Goal: Task Accomplishment & Management: Manage account settings

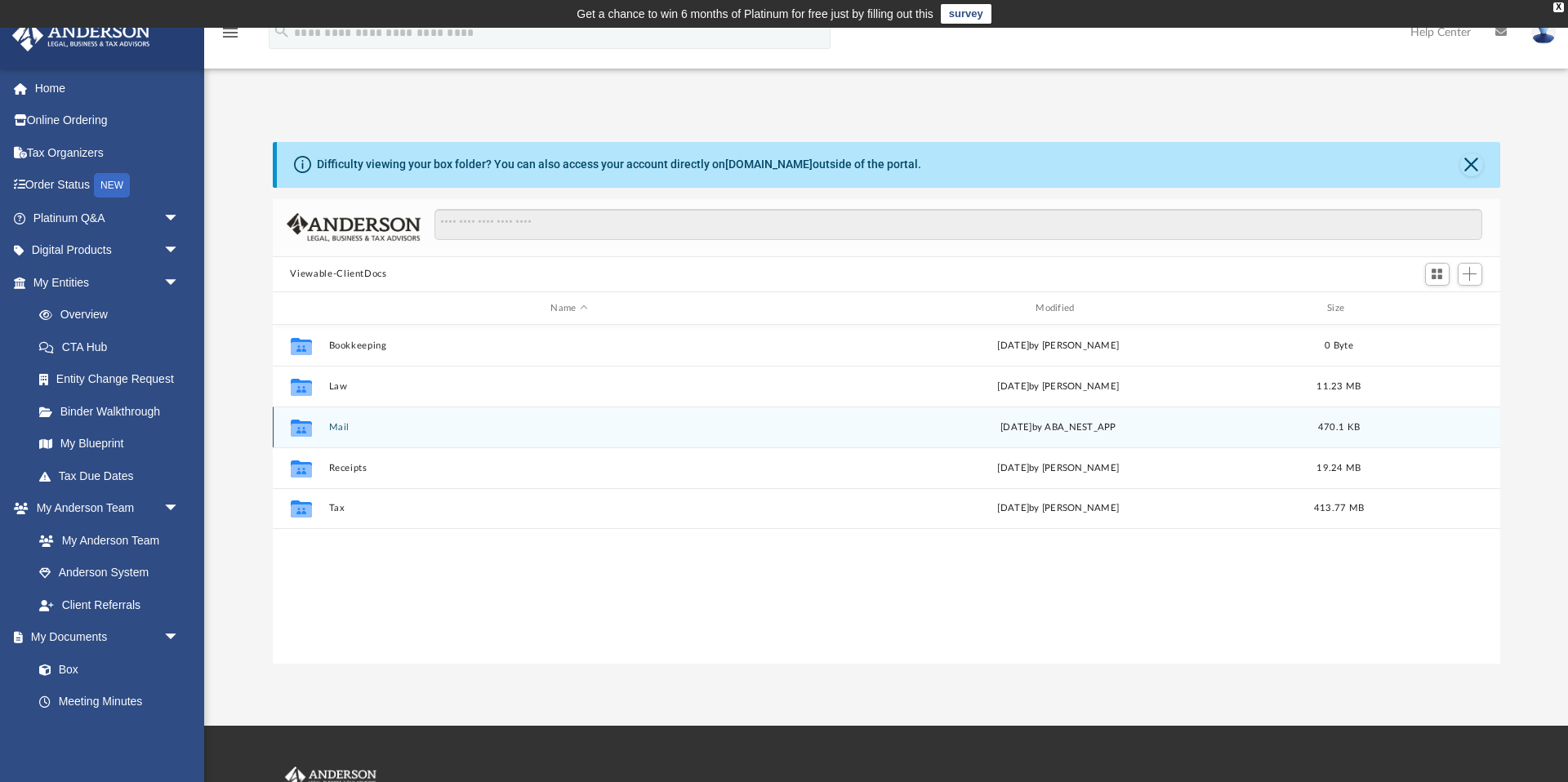
scroll to position [372, 1227]
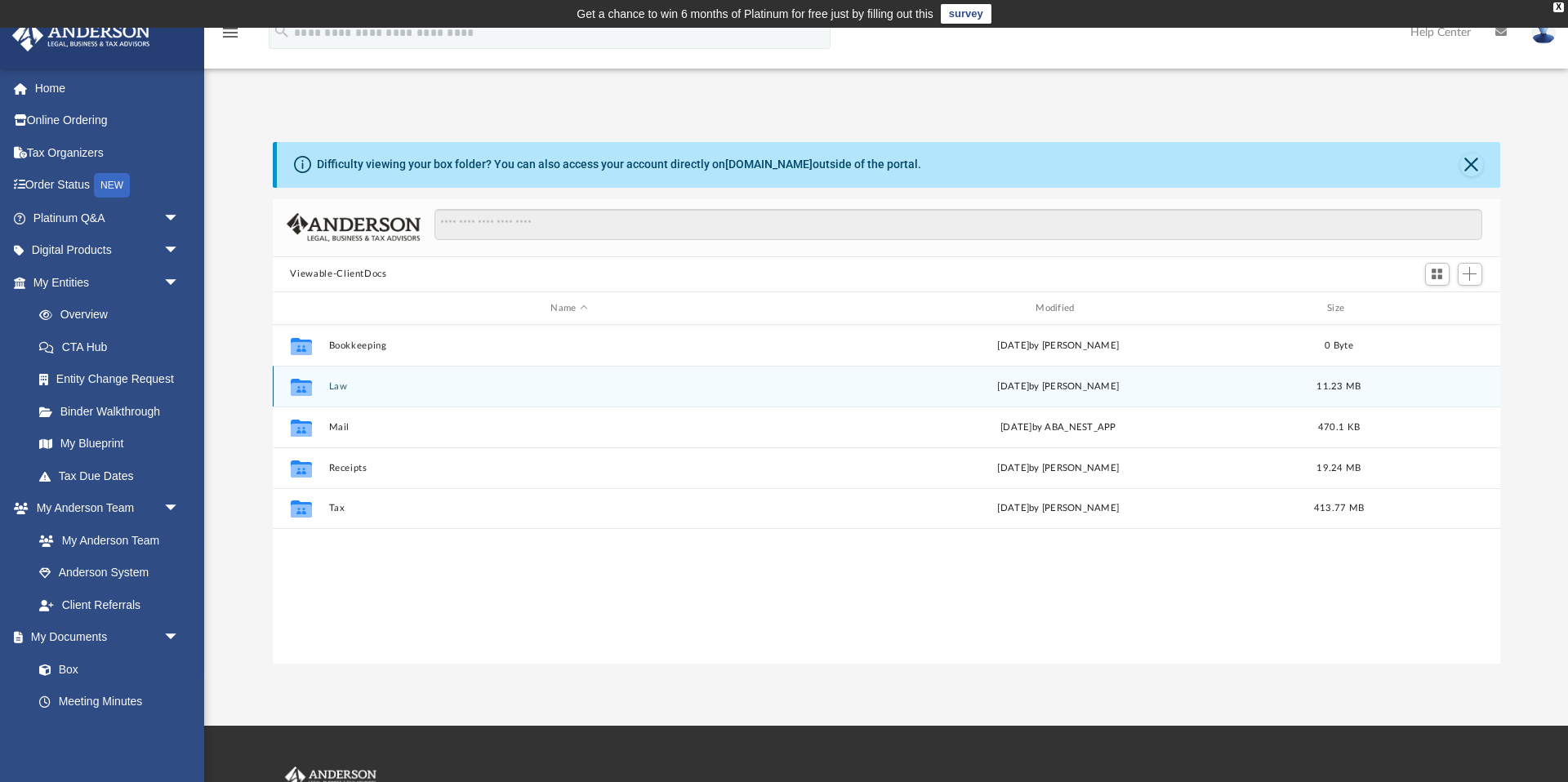
click at [343, 382] on button "Law" at bounding box center [569, 386] width 481 height 10
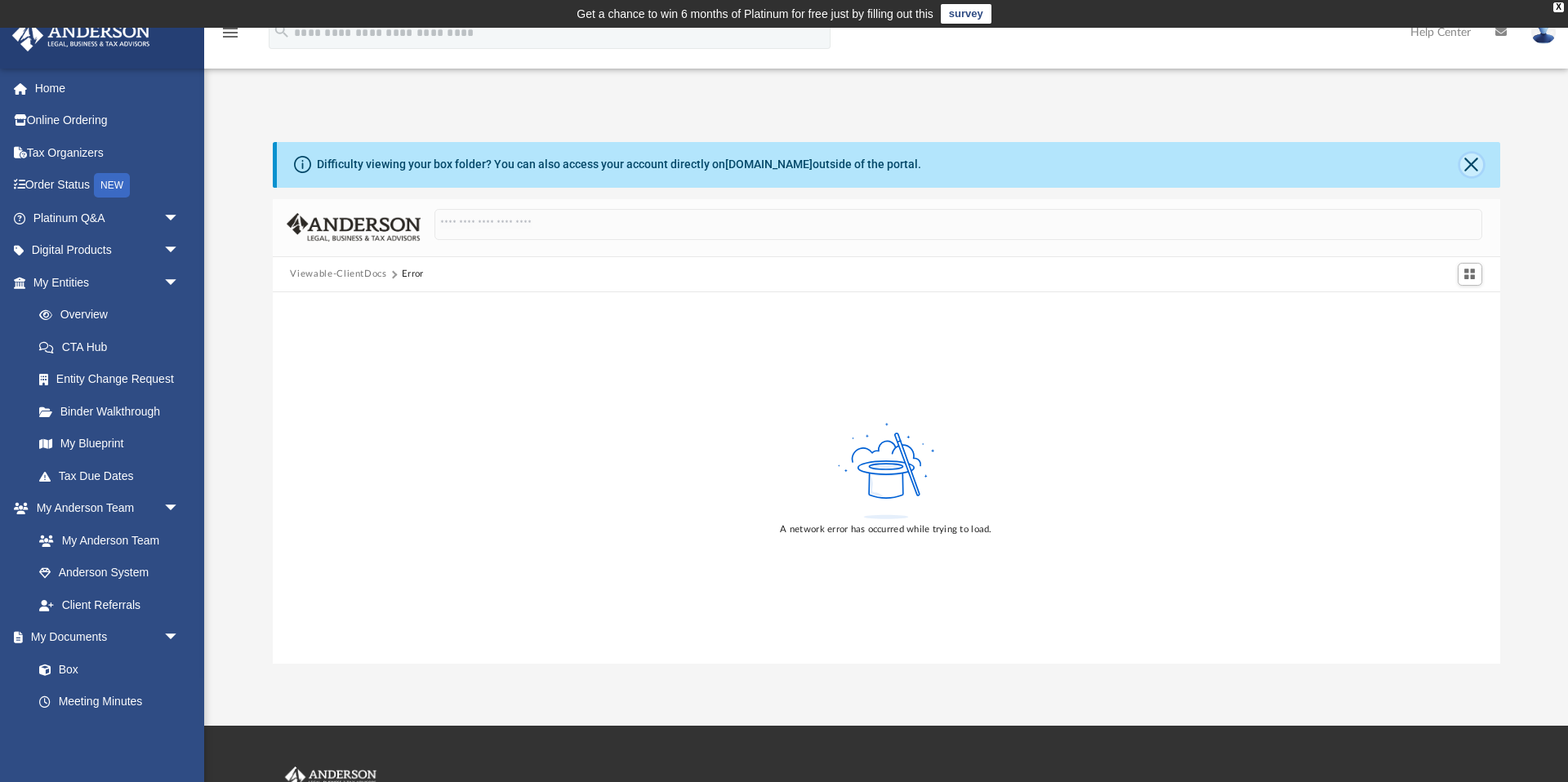
click at [1473, 160] on button "Close" at bounding box center [1472, 165] width 23 height 23
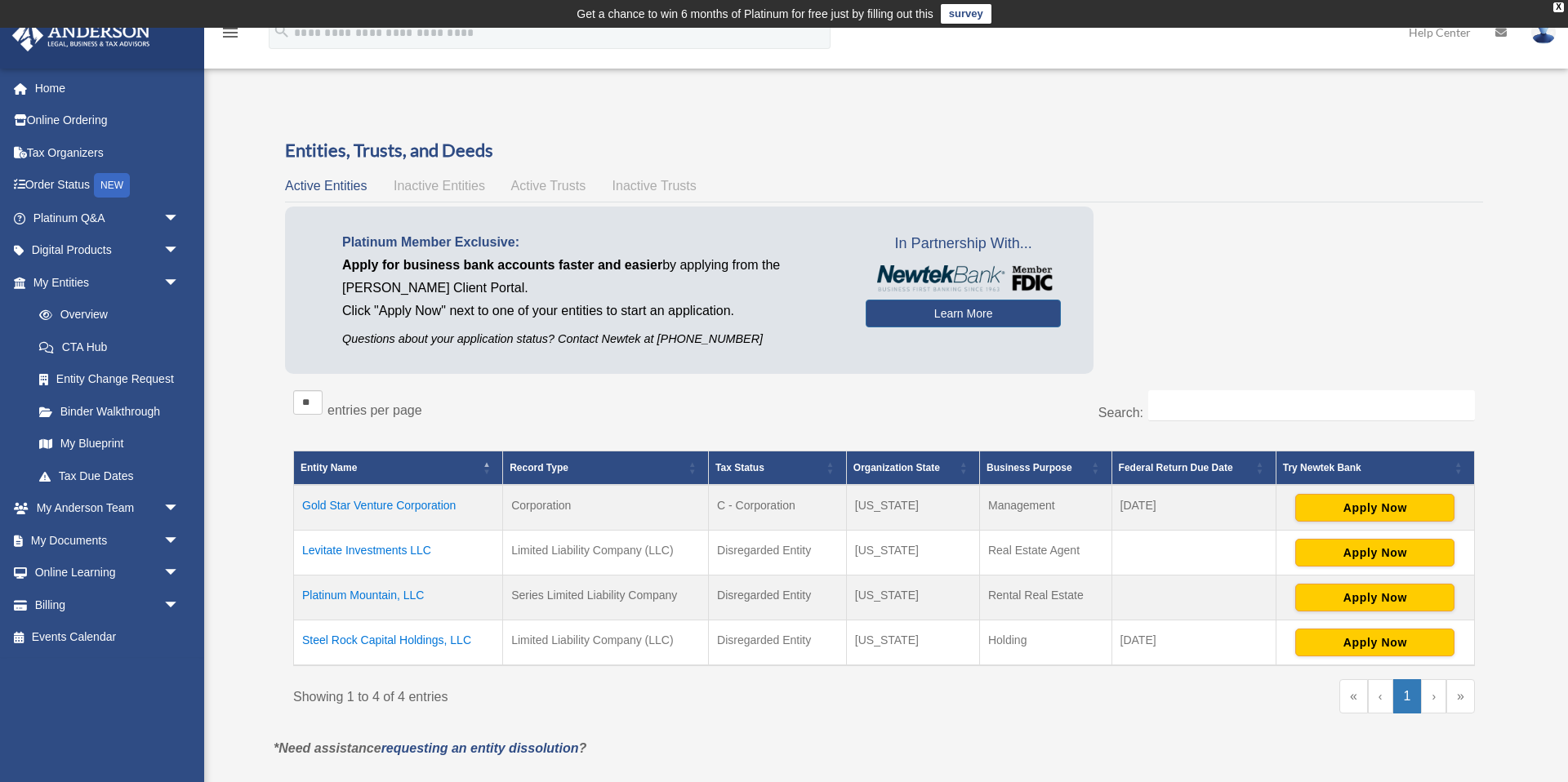
click at [395, 551] on td "Levitate Investments LLC" at bounding box center [399, 552] width 209 height 45
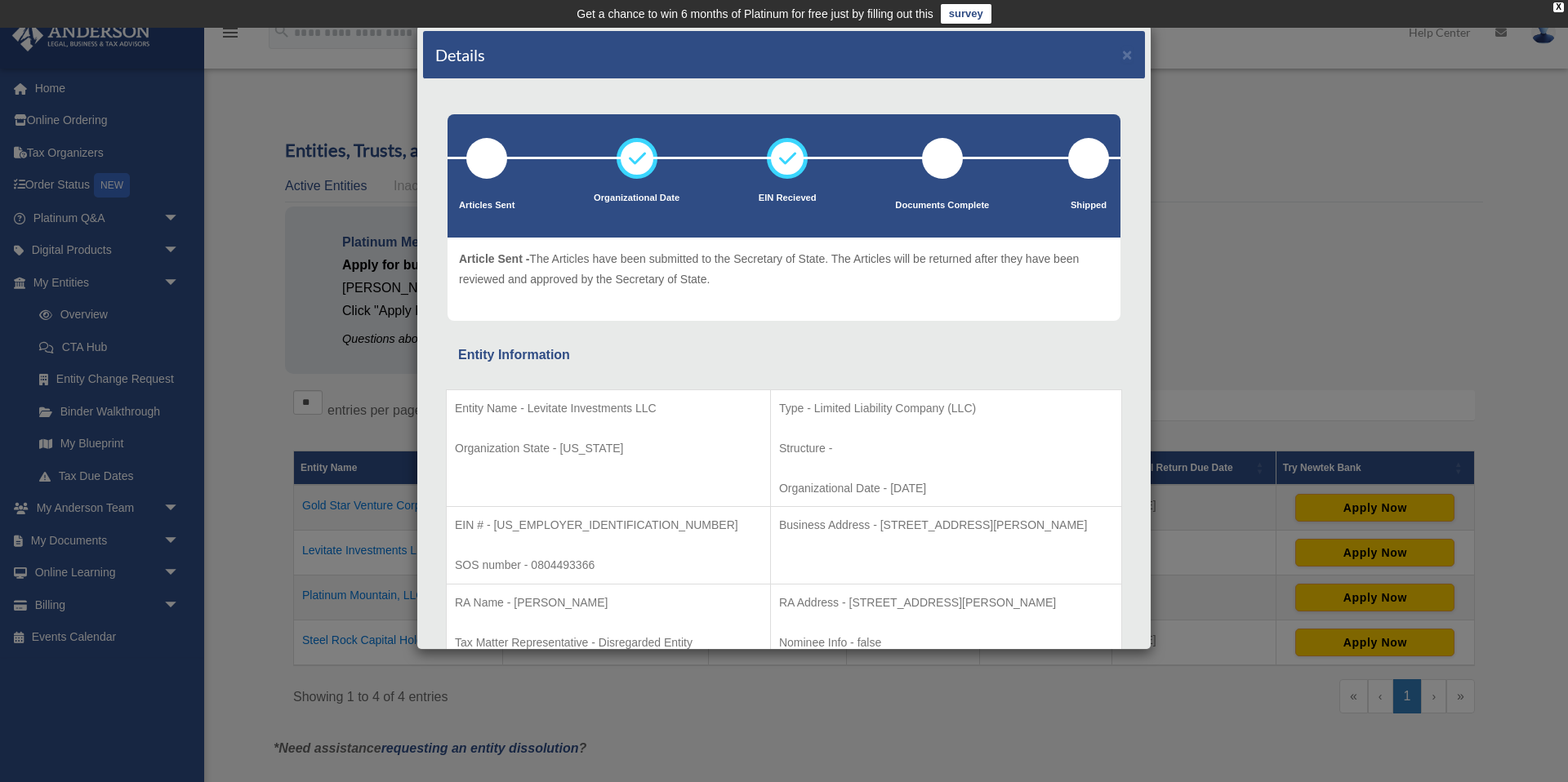
click at [1378, 278] on div "Details × Articles Sent Organizational Date" at bounding box center [784, 391] width 1568 height 782
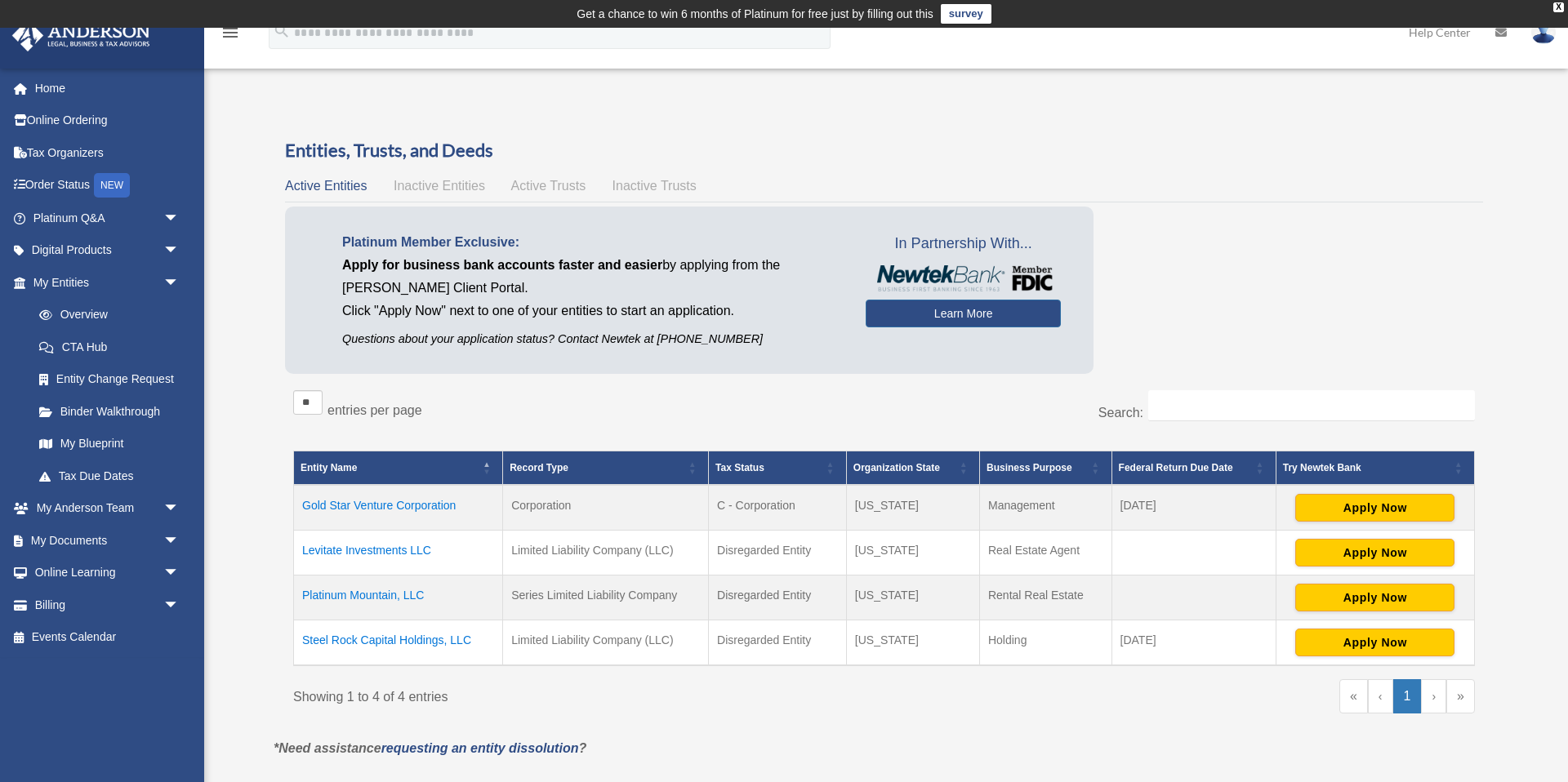
click at [411, 550] on td "Levitate Investments LLC" at bounding box center [399, 552] width 209 height 45
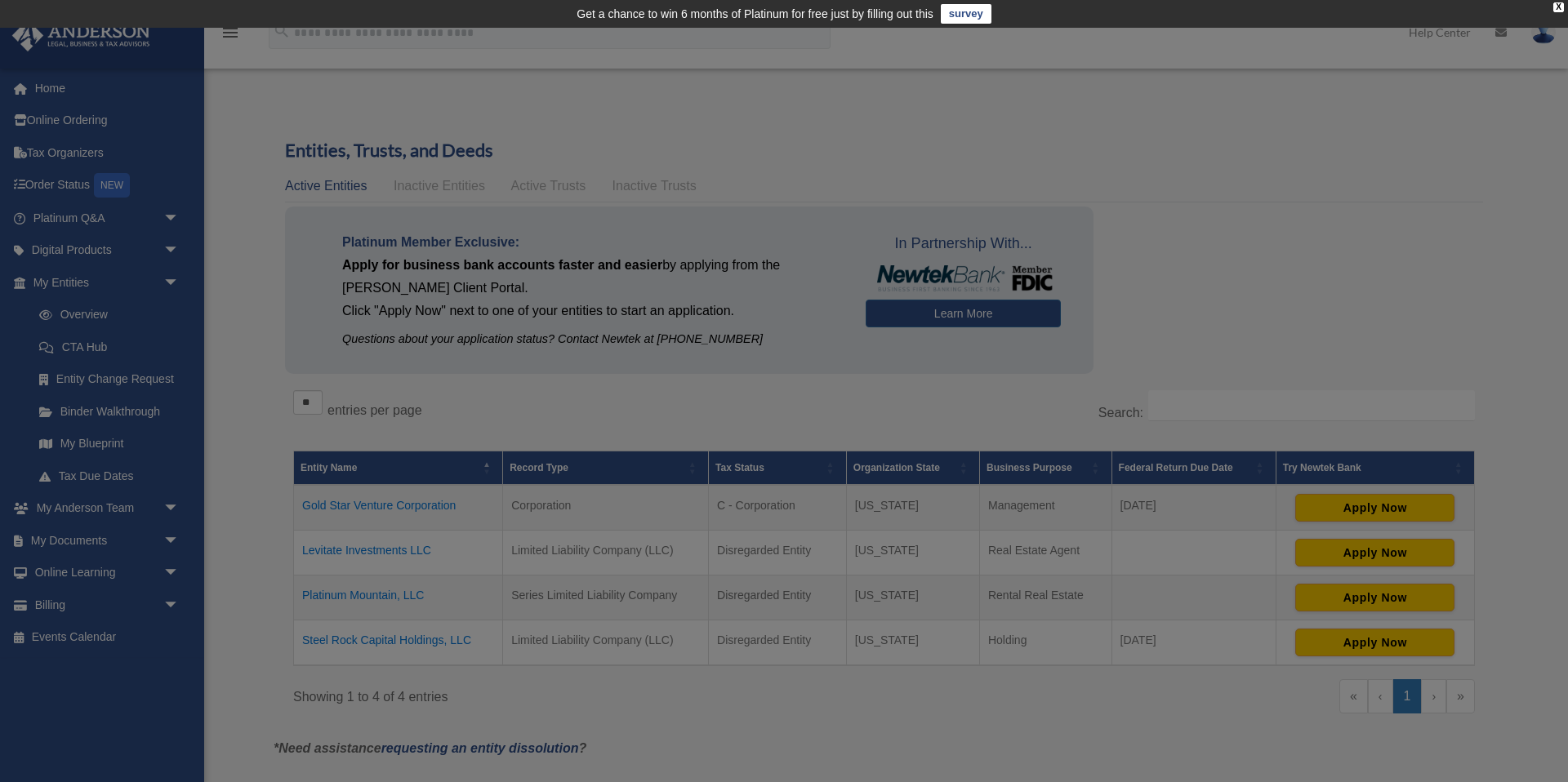
click at [411, 550] on body "X Get a chance to win 6 months of Platinum for free just by filling out this su…" at bounding box center [784, 586] width 1568 height 1172
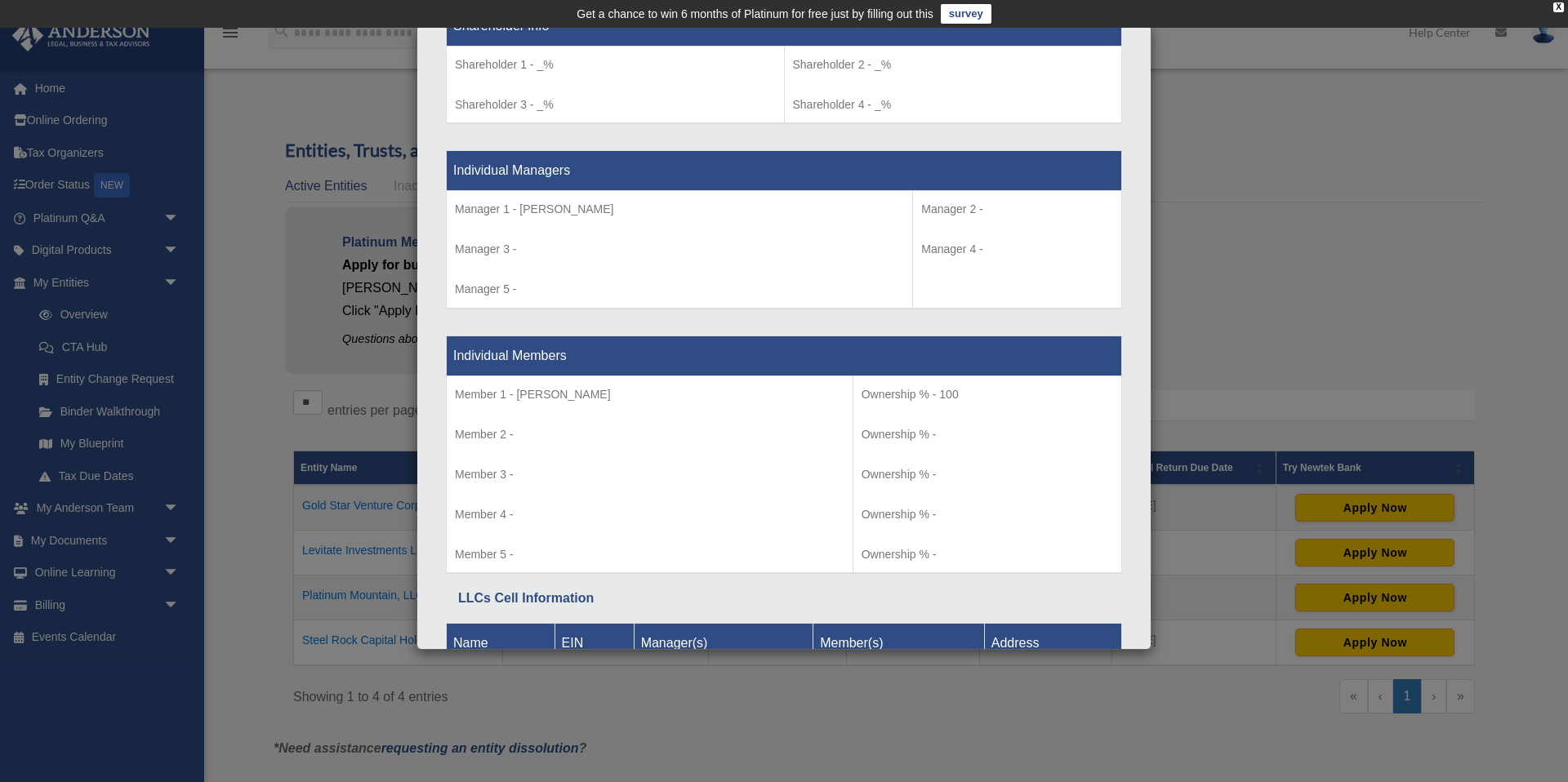
scroll to position [1553, 0]
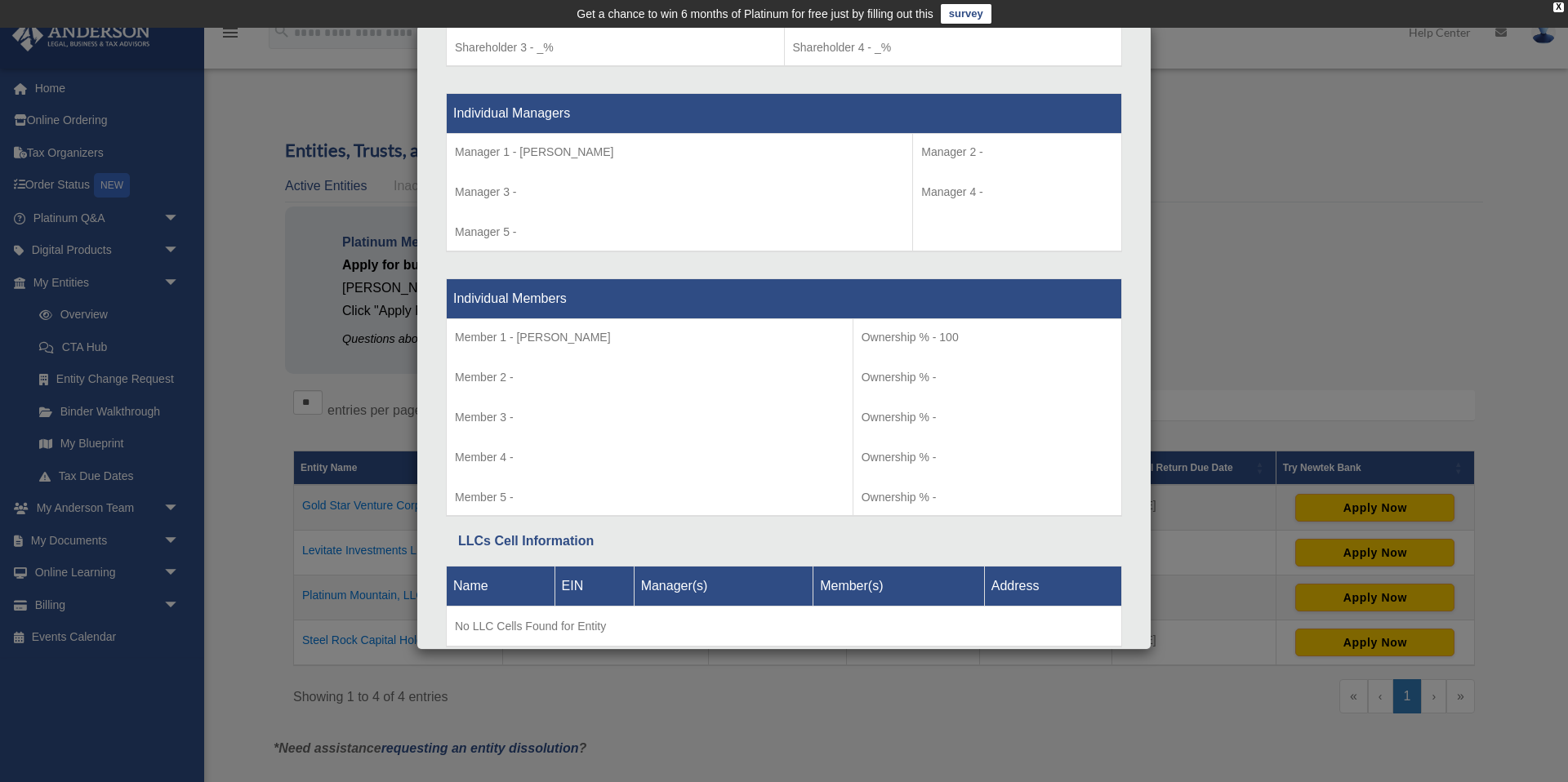
click at [1310, 135] on div "Details × Articles Sent Organizational Date" at bounding box center [784, 391] width 1568 height 782
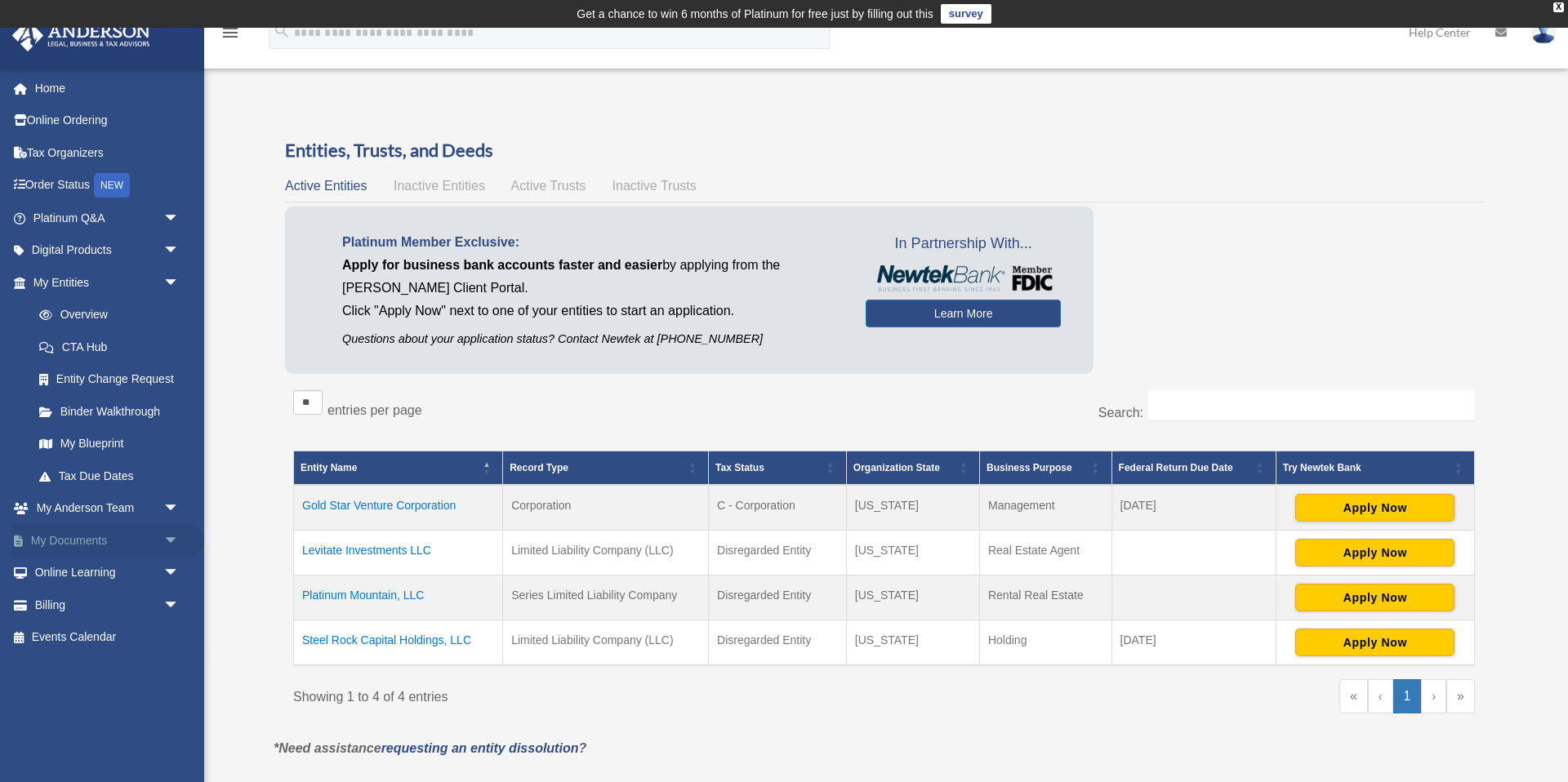
click at [171, 541] on span "arrow_drop_down" at bounding box center [180, 540] width 32 height 33
click at [87, 578] on link "Box" at bounding box center [113, 573] width 182 height 32
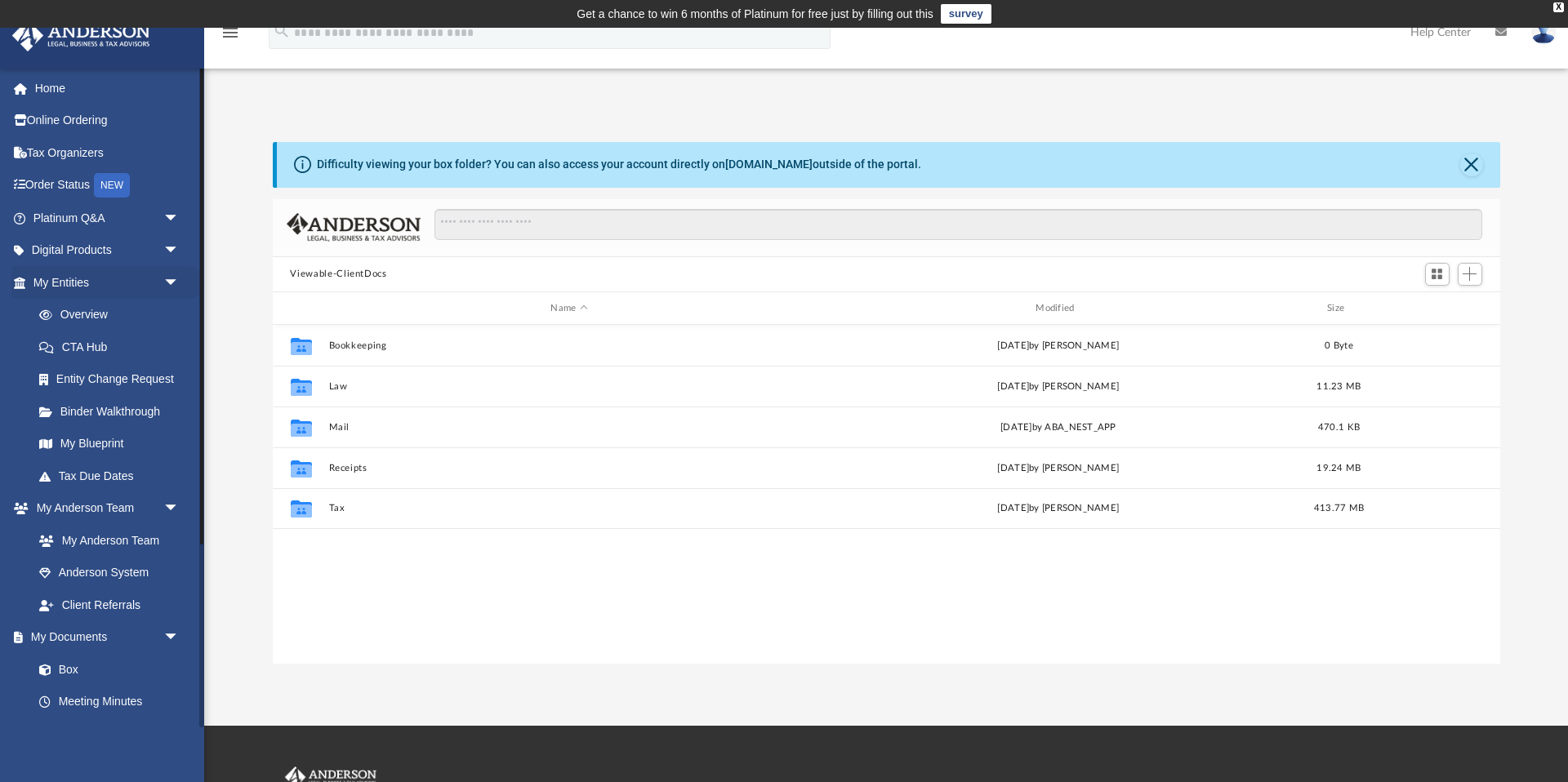
scroll to position [372, 1227]
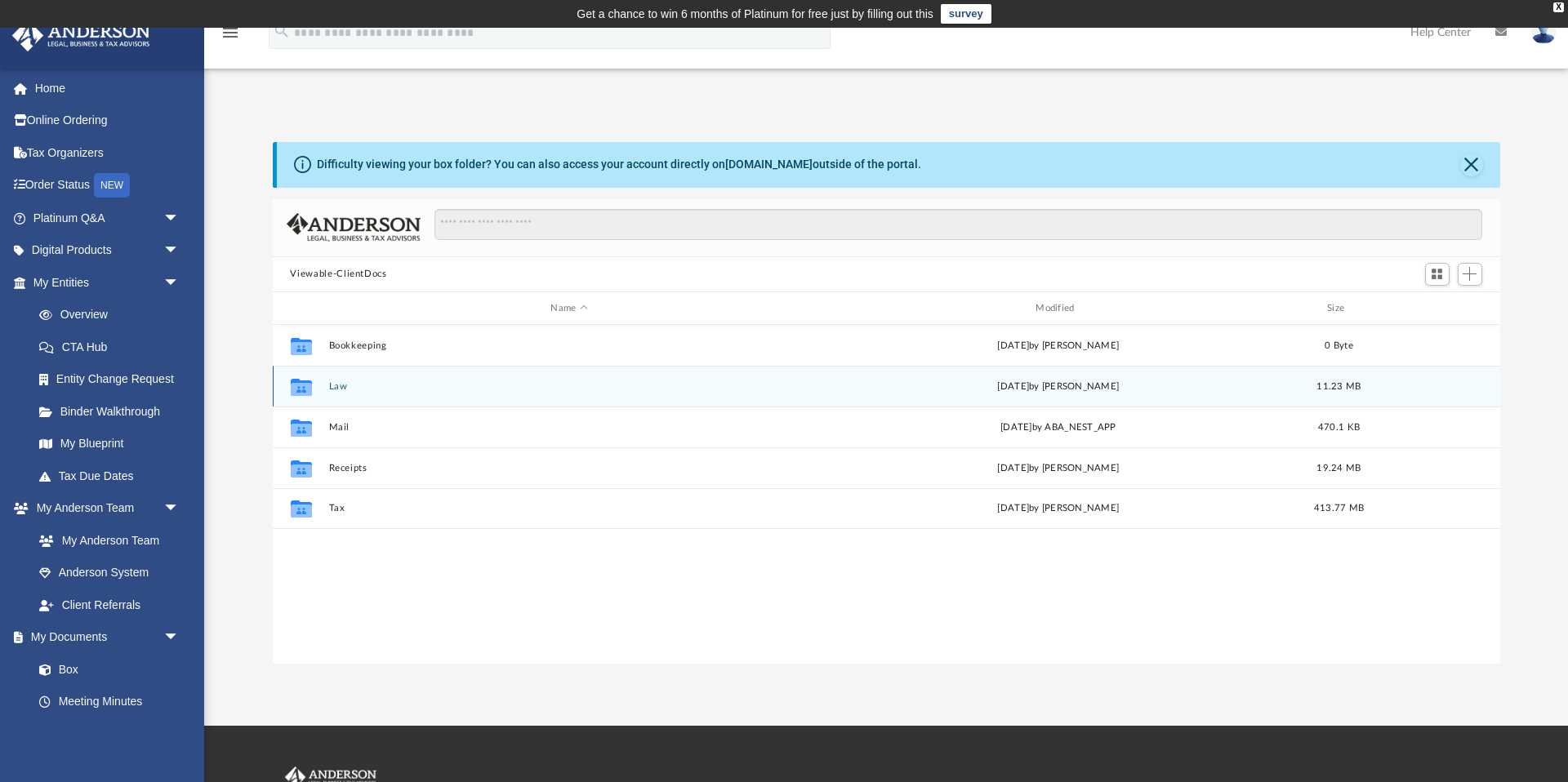
click at [354, 384] on button "Law" at bounding box center [569, 386] width 481 height 10
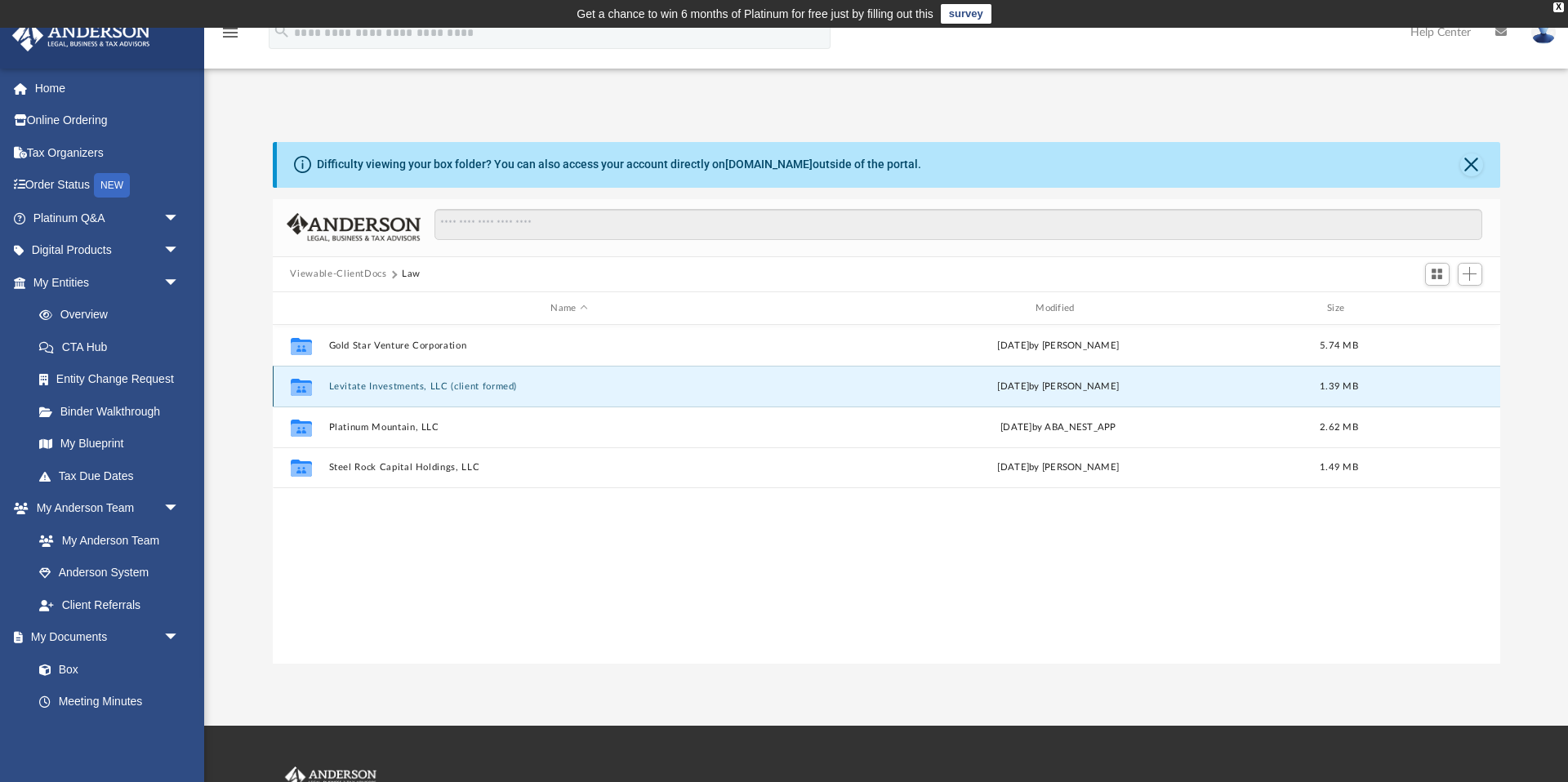
click at [405, 385] on button "Levitate Investments, LLC (client formed)" at bounding box center [569, 386] width 481 height 10
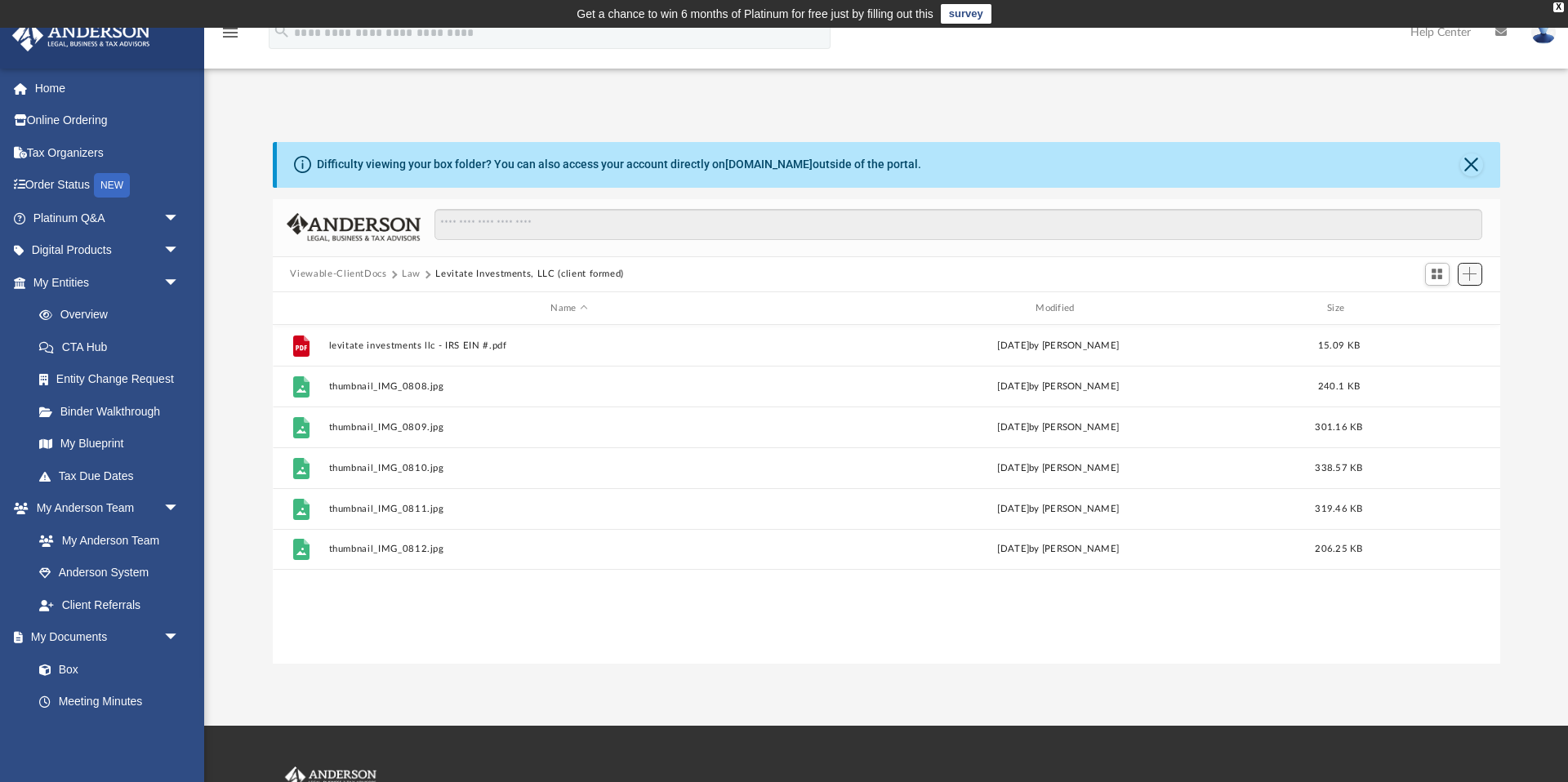
click at [1474, 273] on span "Add" at bounding box center [1469, 274] width 14 height 14
click at [1442, 306] on li "Upload" at bounding box center [1446, 307] width 52 height 17
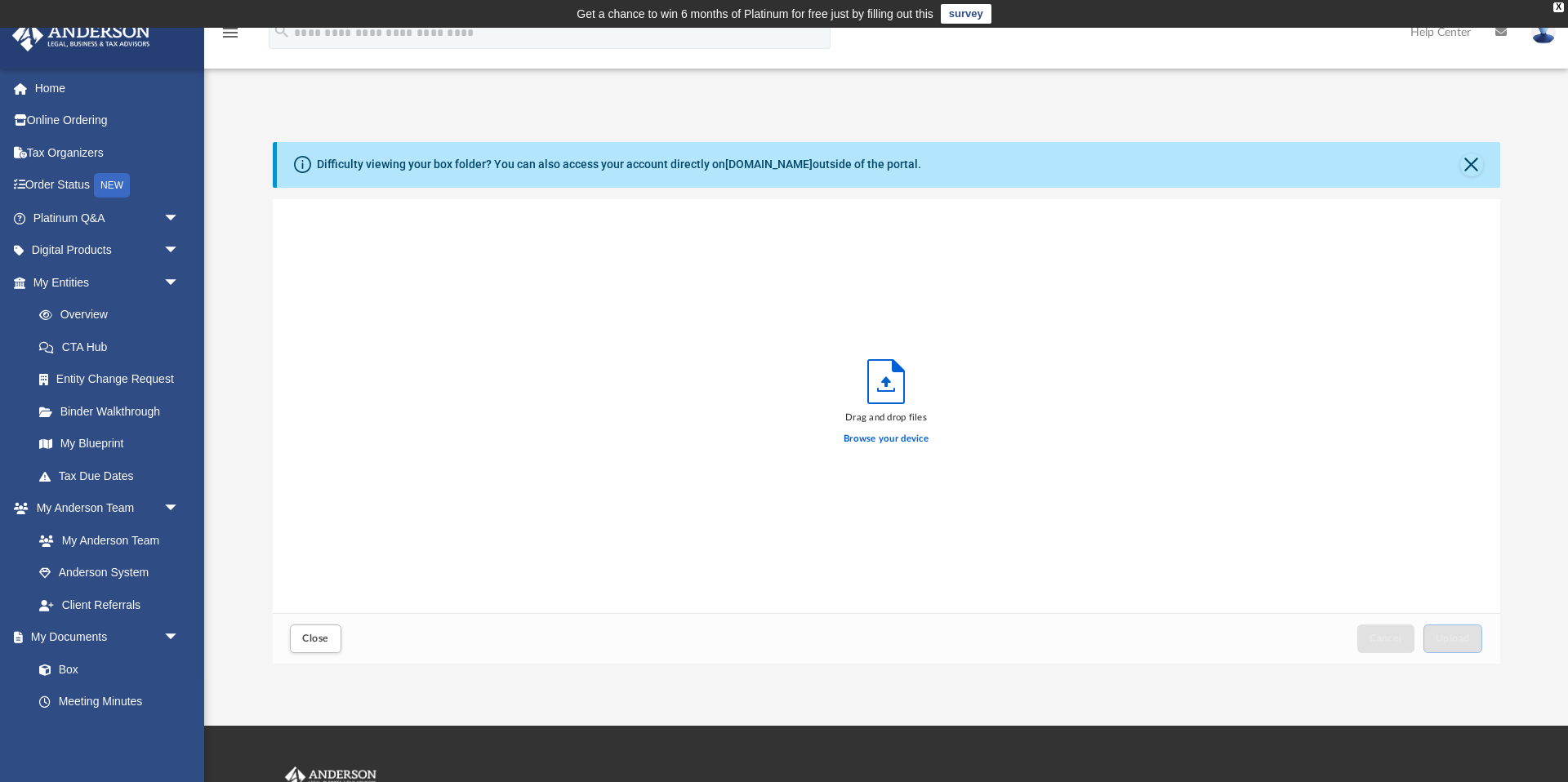
scroll to position [414, 1227]
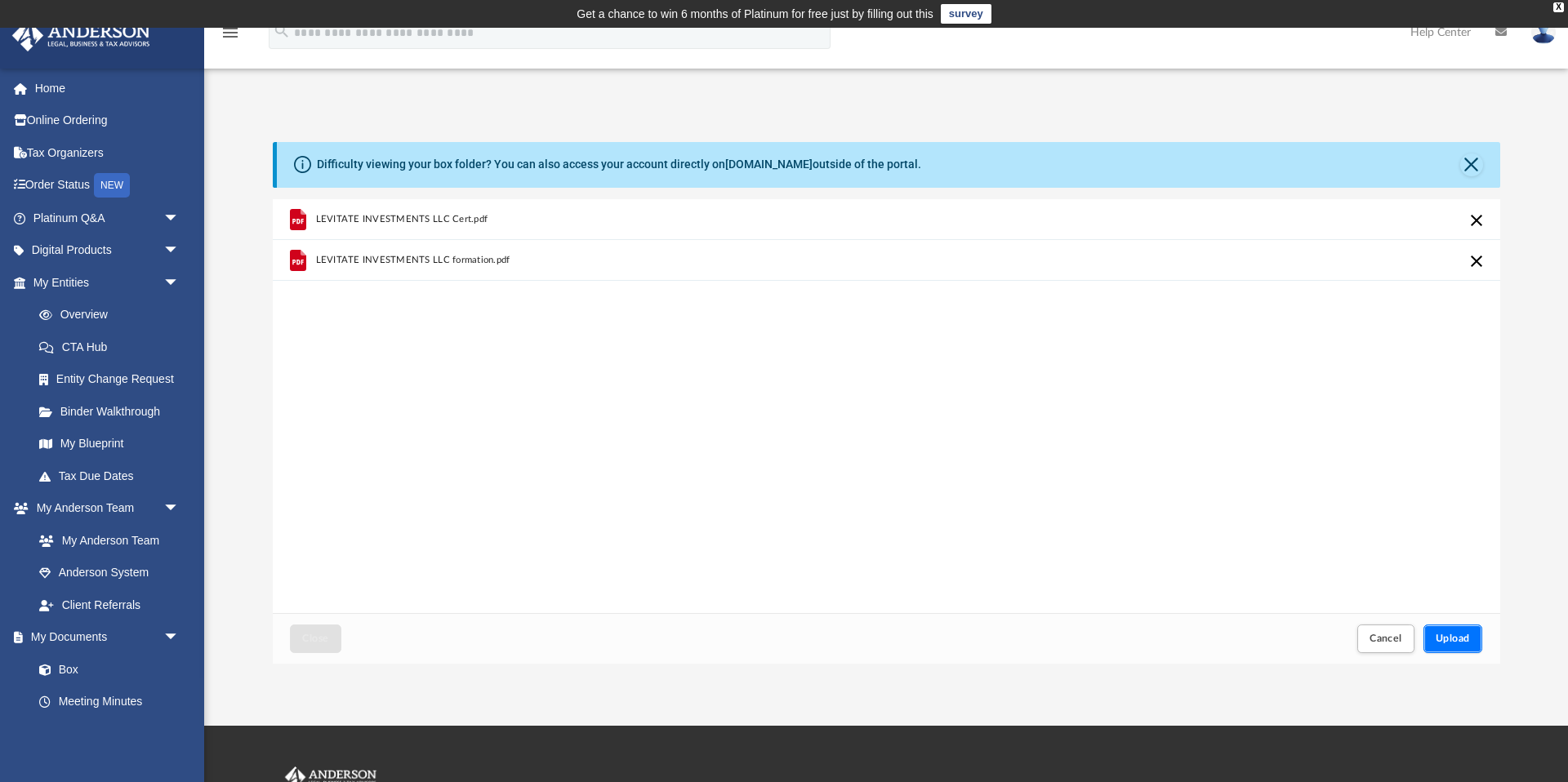
click at [1460, 637] on span "Upload" at bounding box center [1453, 638] width 34 height 10
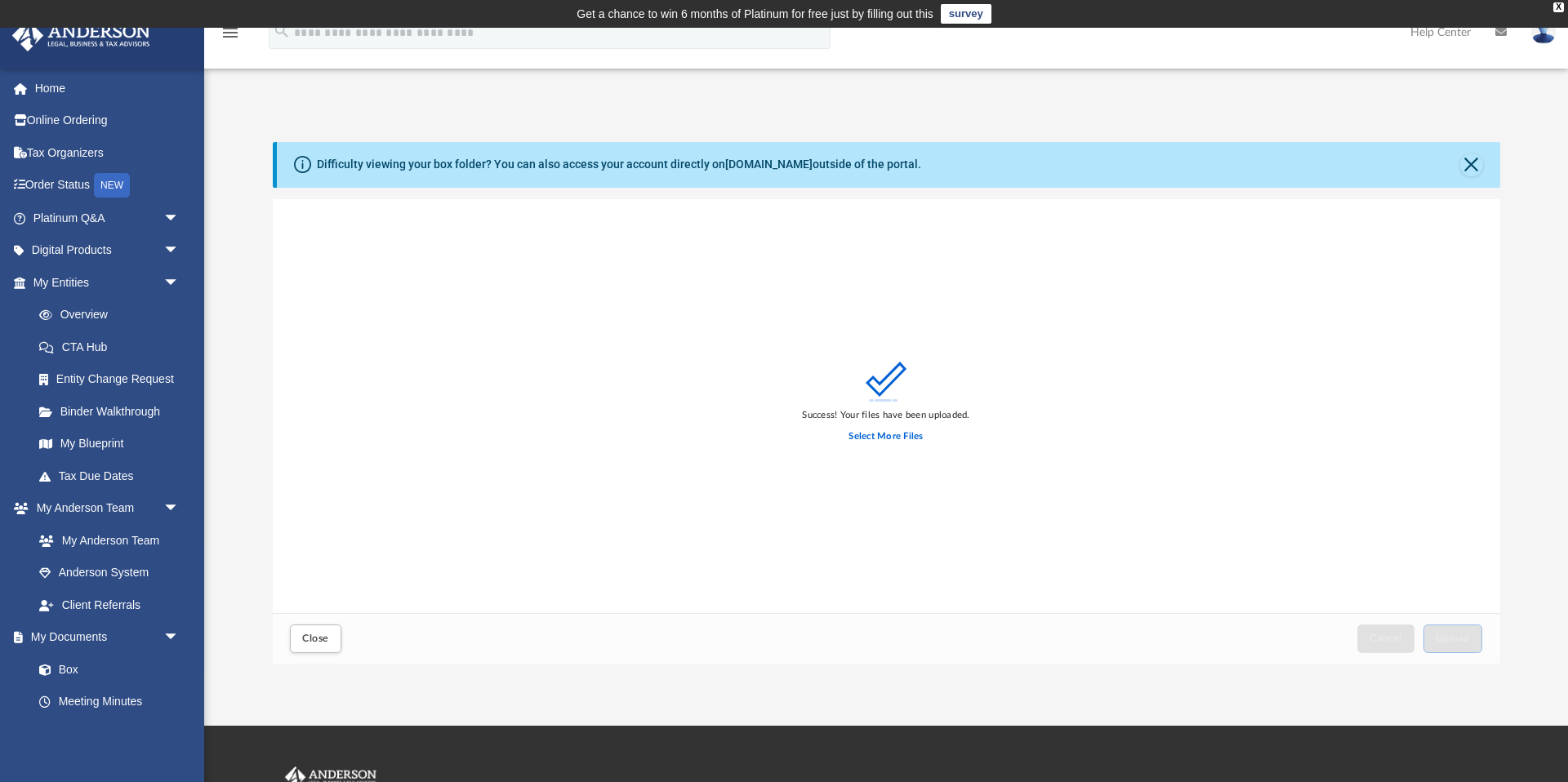
click at [1547, 38] on img at bounding box center [1543, 31] width 25 height 24
click at [1237, 141] on link "Logout" at bounding box center [1278, 142] width 164 height 33
